Goal: Find specific fact: Find specific fact

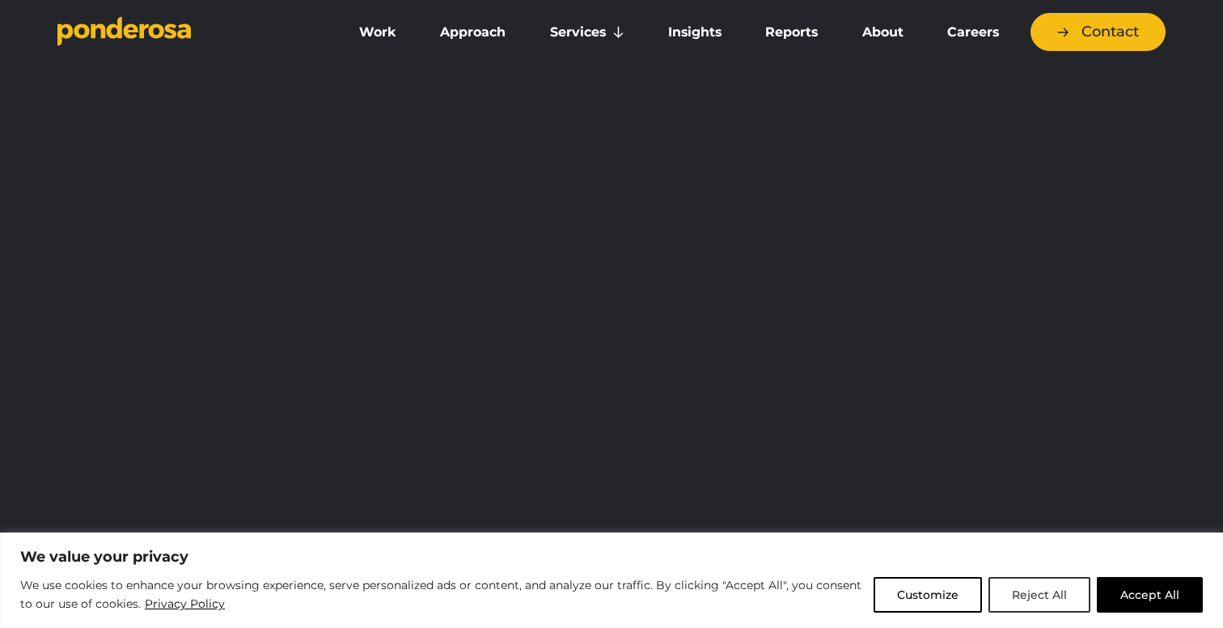
click at [1017, 594] on button "Reject All" at bounding box center [1039, 595] width 102 height 36
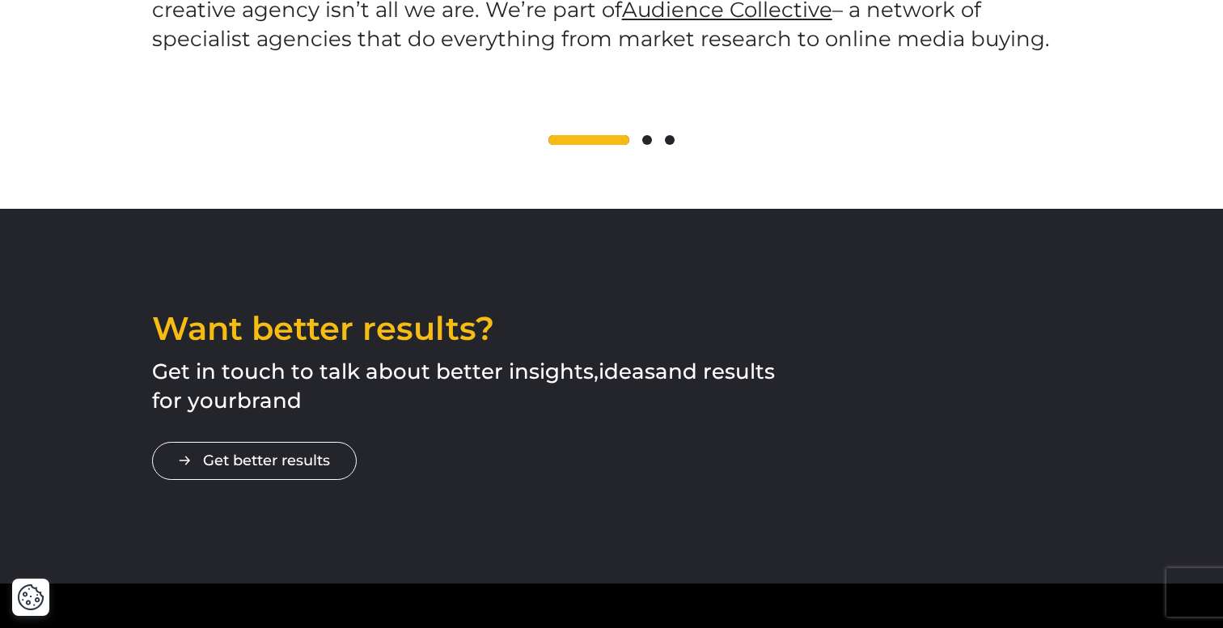
scroll to position [2933, 0]
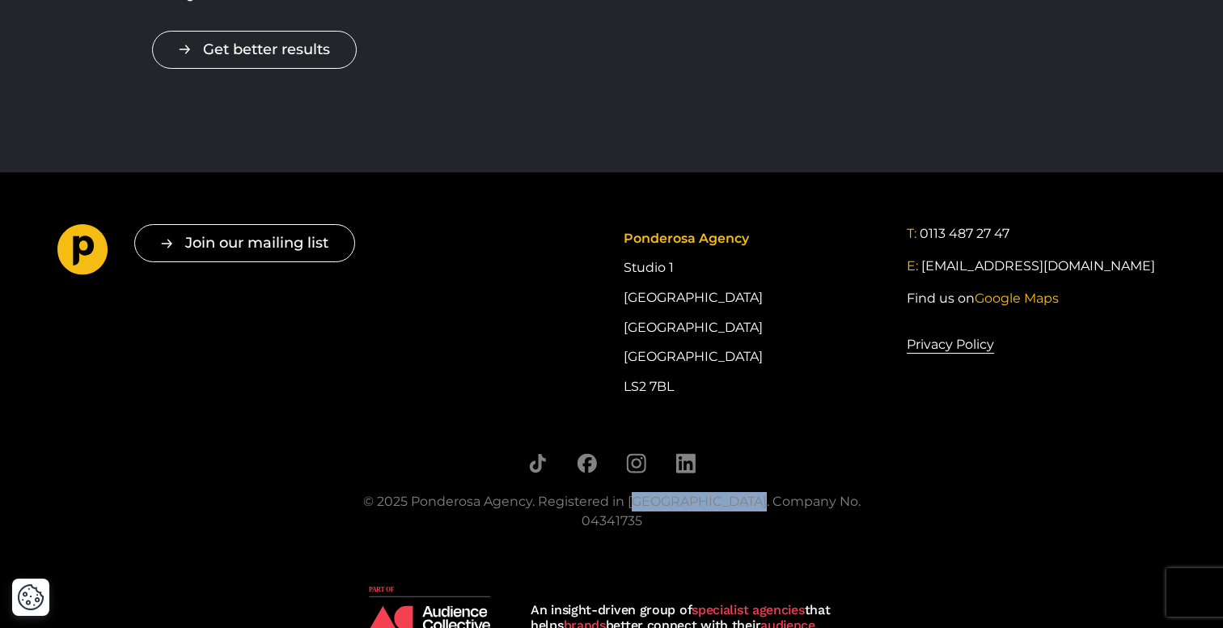
drag, startPoint x: 543, startPoint y: 471, endPoint x: 421, endPoint y: 464, distance: 123.1
click at [421, 492] on div "© 2025 Ponderosa Agency. Registered in [GEOGRAPHIC_DATA]. Company No. 04341735" at bounding box center [611, 511] width 542 height 39
copy div "Ponderosa Agency"
click at [774, 492] on div "© 2025 Ponderosa Agency. Registered in [GEOGRAPHIC_DATA]. Company No. 04341735" at bounding box center [611, 511] width 542 height 39
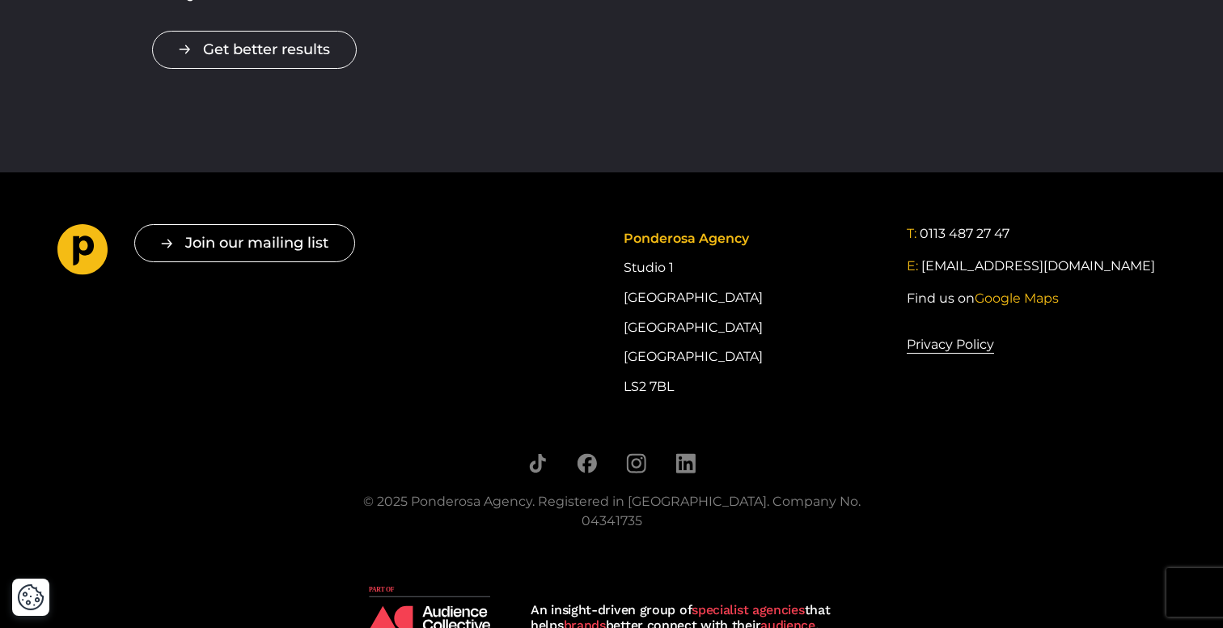
drag, startPoint x: 792, startPoint y: 472, endPoint x: 878, endPoint y: 472, distance: 85.7
click at [878, 492] on div "© 2025 Ponderosa Agency. Registered in [GEOGRAPHIC_DATA]. Company No. 04341735" at bounding box center [611, 511] width 542 height 39
copy div "04341735"
